Goal: Task Accomplishment & Management: Manage account settings

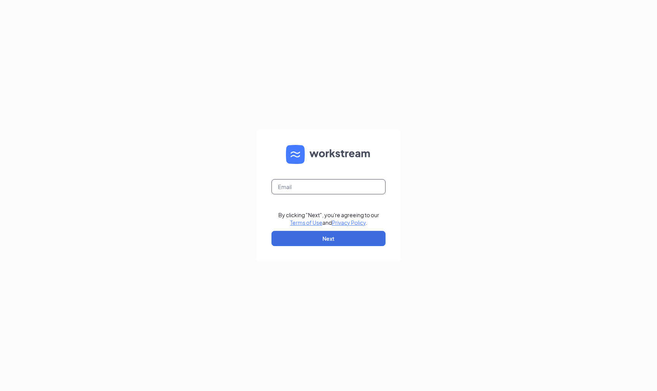
click at [292, 187] on input "text" at bounding box center [329, 186] width 114 height 15
type input "jim.kopack@heartlandfiveguys.com"
click at [300, 218] on button "Next" at bounding box center [329, 238] width 114 height 15
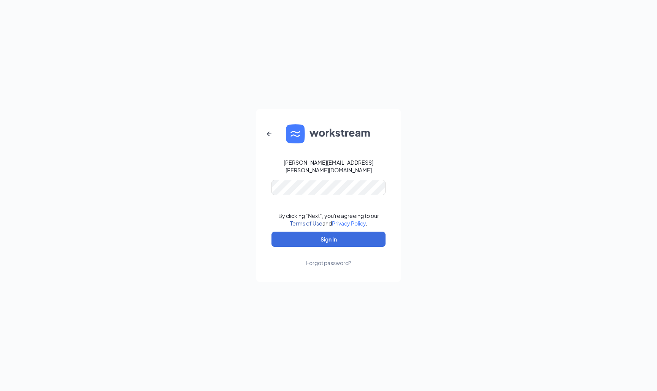
click at [321, 218] on button "Sign In" at bounding box center [329, 239] width 114 height 15
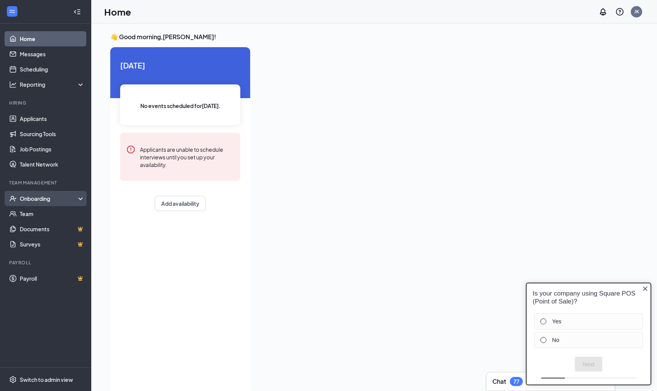
click at [27, 201] on div "Onboarding" at bounding box center [49, 199] width 59 height 8
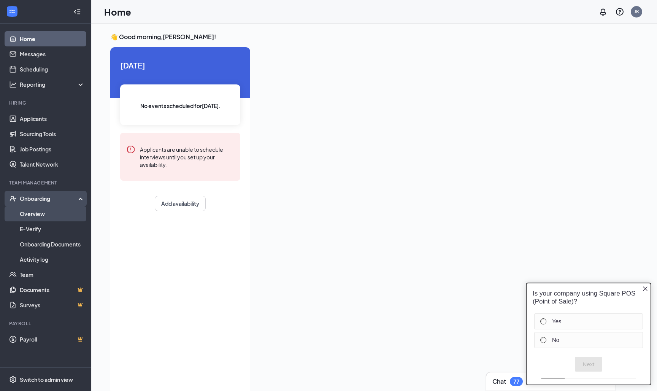
click at [41, 215] on link "Overview" at bounding box center [52, 213] width 65 height 15
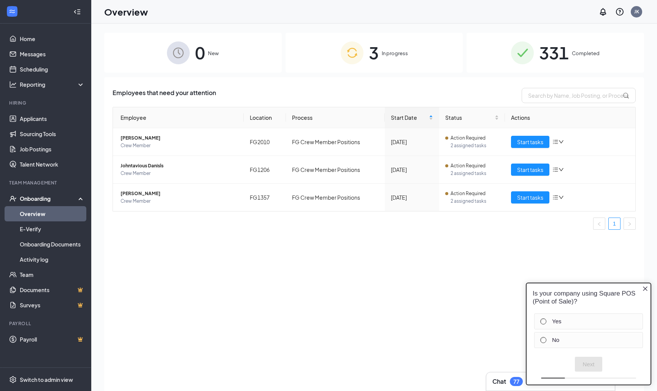
click at [408, 42] on div "3 In progress" at bounding box center [375, 53] width 178 height 40
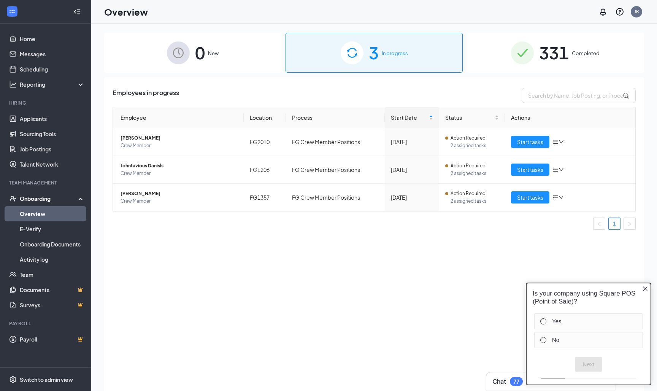
click at [543, 47] on span "331" at bounding box center [554, 53] width 30 height 26
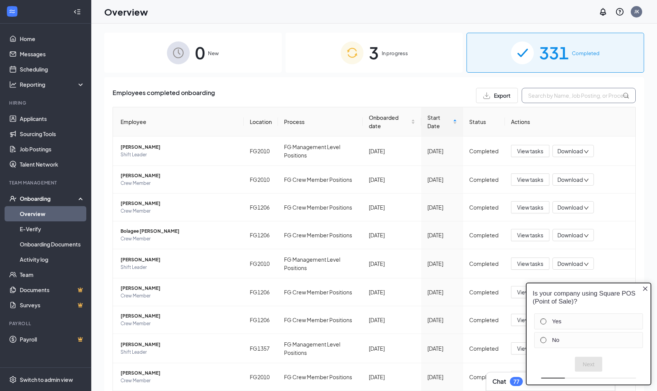
click at [540, 95] on input "text" at bounding box center [579, 95] width 114 height 15
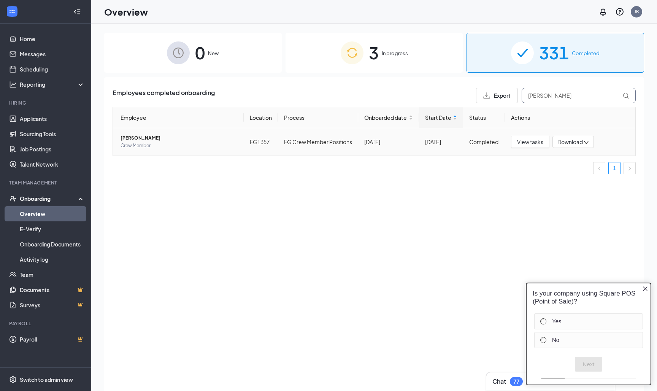
type input "[PERSON_NAME]"
click at [136, 142] on span "[PERSON_NAME]" at bounding box center [179, 138] width 117 height 8
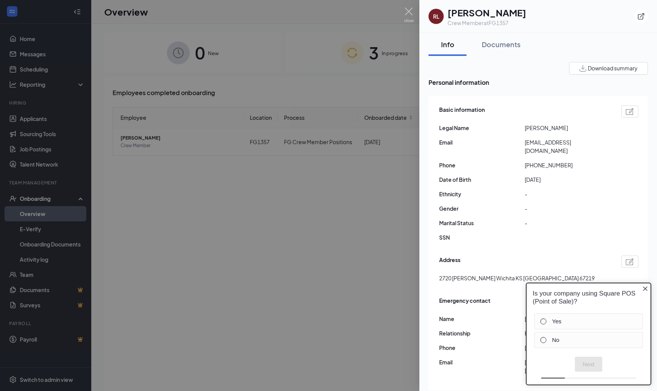
click at [647, 288] on icon "Close button" at bounding box center [646, 289] width 6 height 6
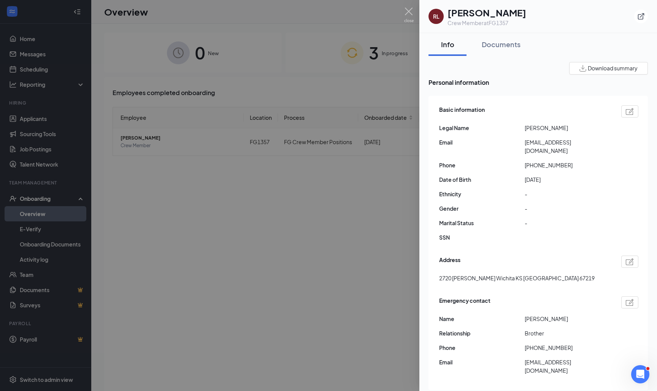
click at [587, 69] on div "Download summary" at bounding box center [609, 68] width 58 height 8
click at [495, 43] on div "Documents" at bounding box center [501, 45] width 39 height 10
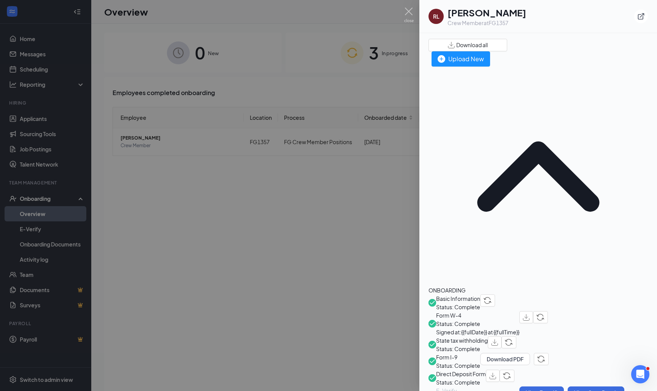
scroll to position [22, 0]
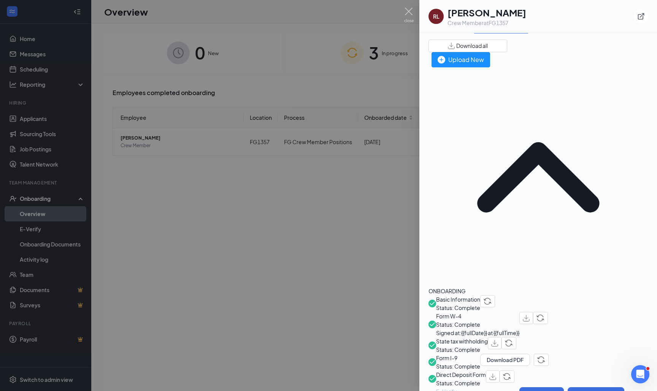
click at [481, 295] on span "Basic Information" at bounding box center [458, 299] width 44 height 8
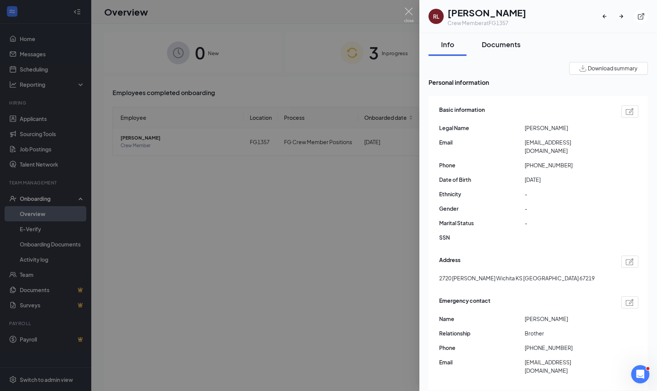
click at [514, 45] on div "Documents" at bounding box center [501, 45] width 39 height 10
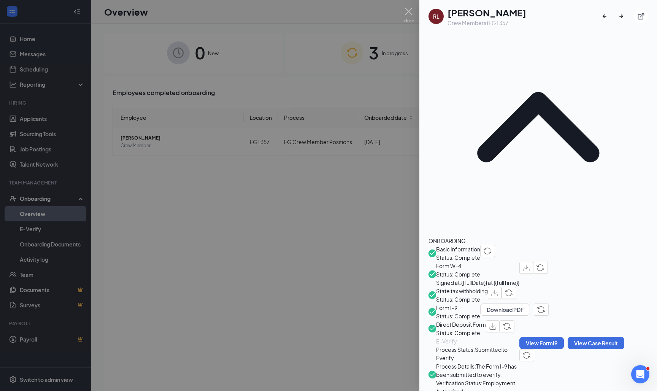
scroll to position [78, 0]
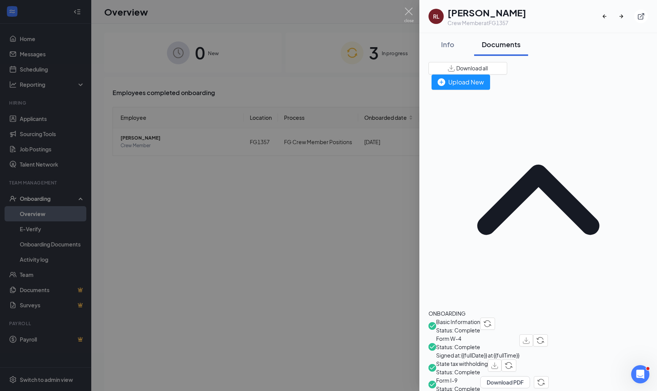
scroll to position [0, 0]
click at [452, 46] on div "Info" at bounding box center [447, 45] width 23 height 10
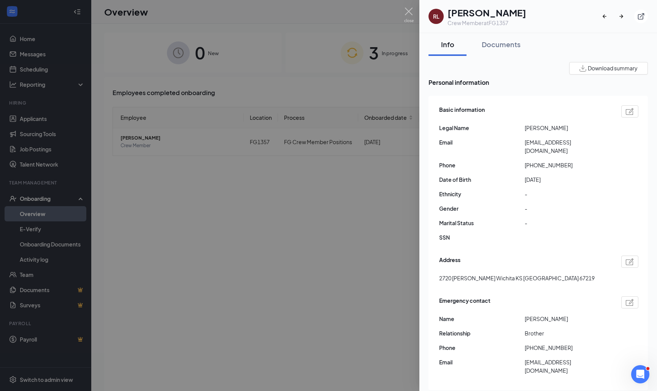
click at [616, 67] on span "Download summary" at bounding box center [613, 68] width 50 height 8
click at [406, 10] on img at bounding box center [409, 15] width 10 height 15
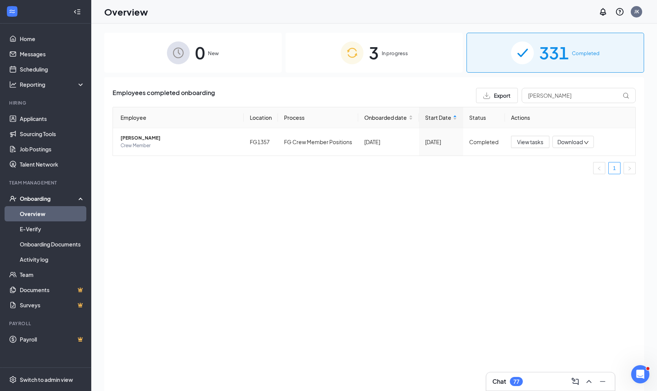
click at [377, 56] on span "3" at bounding box center [374, 53] width 10 height 26
